Goal: Contribute content: Add original content to the website for others to see

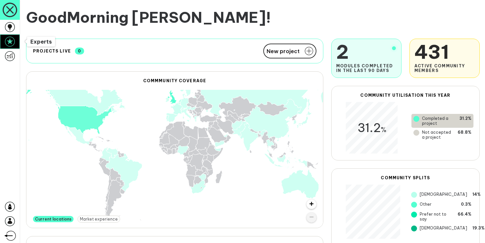
click at [5, 42] on icon at bounding box center [10, 42] width 10 height 10
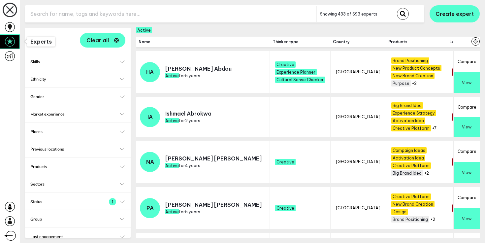
scroll to position [157, 0]
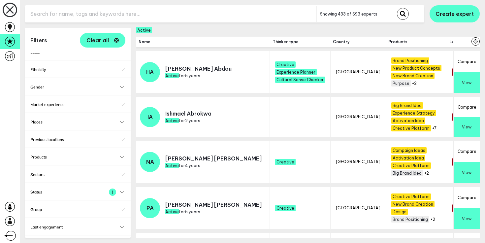
click at [122, 235] on div "Thinker type Select... Select..." at bounding box center [78, 243] width 106 height 17
click at [121, 242] on button "Thinker type" at bounding box center [77, 244] width 95 height 5
click at [117, 239] on icon "Open" at bounding box center [118, 241] width 6 height 4
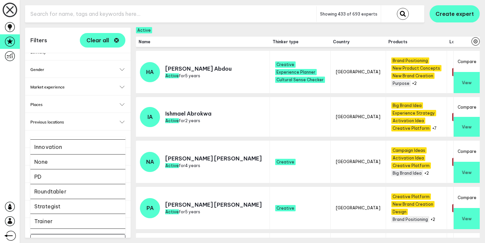
scroll to position [146, 0]
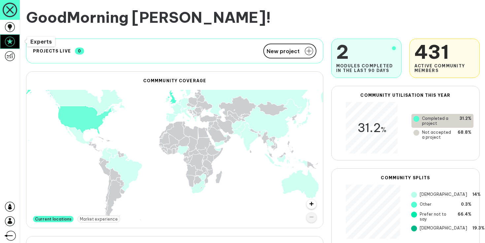
click at [8, 42] on icon at bounding box center [10, 42] width 10 height 10
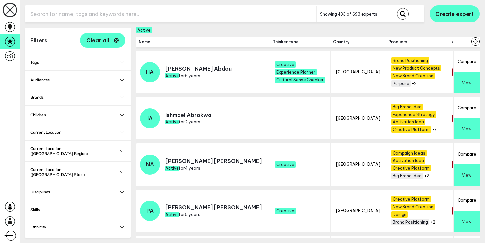
click at [114, 16] on input "text" at bounding box center [171, 14] width 292 height 16
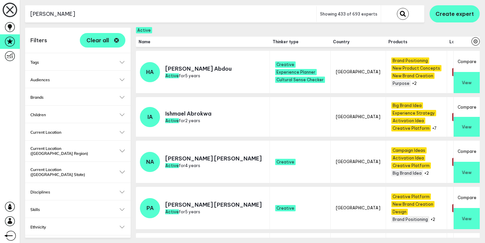
type input "jason"
click at [397, 8] on button "submit" at bounding box center [403, 14] width 12 height 12
checkbox input "false"
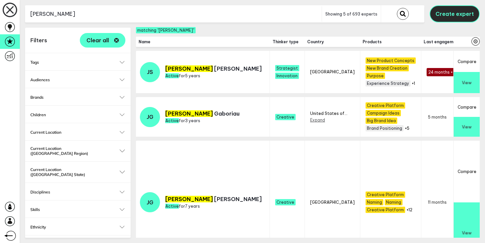
click at [457, 16] on span "Create expert" at bounding box center [455, 14] width 38 height 7
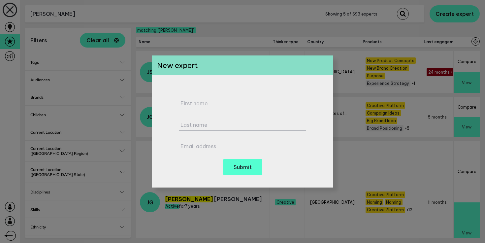
click at [222, 104] on label "First name" at bounding box center [244, 103] width 127 height 7
click at [222, 104] on input "First name" at bounding box center [242, 100] width 127 height 18
type input "Jason"
type input "Berry"
click at [201, 145] on label "Email address" at bounding box center [244, 146] width 127 height 7
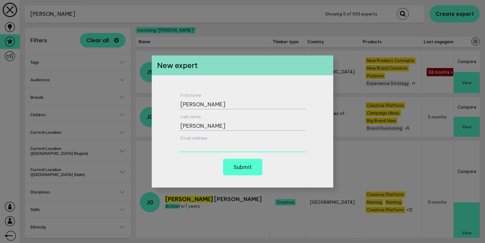
click at [201, 145] on input "Email address" at bounding box center [242, 143] width 127 height 18
paste input "mrjakeberry@googlemail.com"
type input "mrjakeberry@googlemail.com"
click at [234, 159] on button "Submit" at bounding box center [242, 167] width 39 height 17
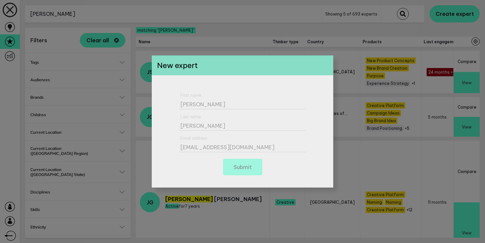
select select "19092"
select select "20252"
select select "19088"
select select "19187"
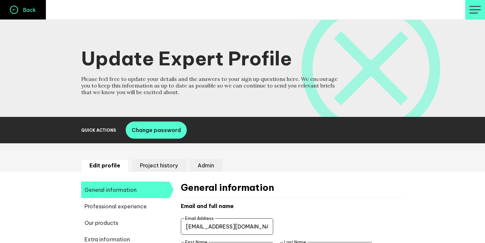
click at [29, 7] on h4 "Back" at bounding box center [27, 10] width 18 height 7
